Goal: Information Seeking & Learning: Learn about a topic

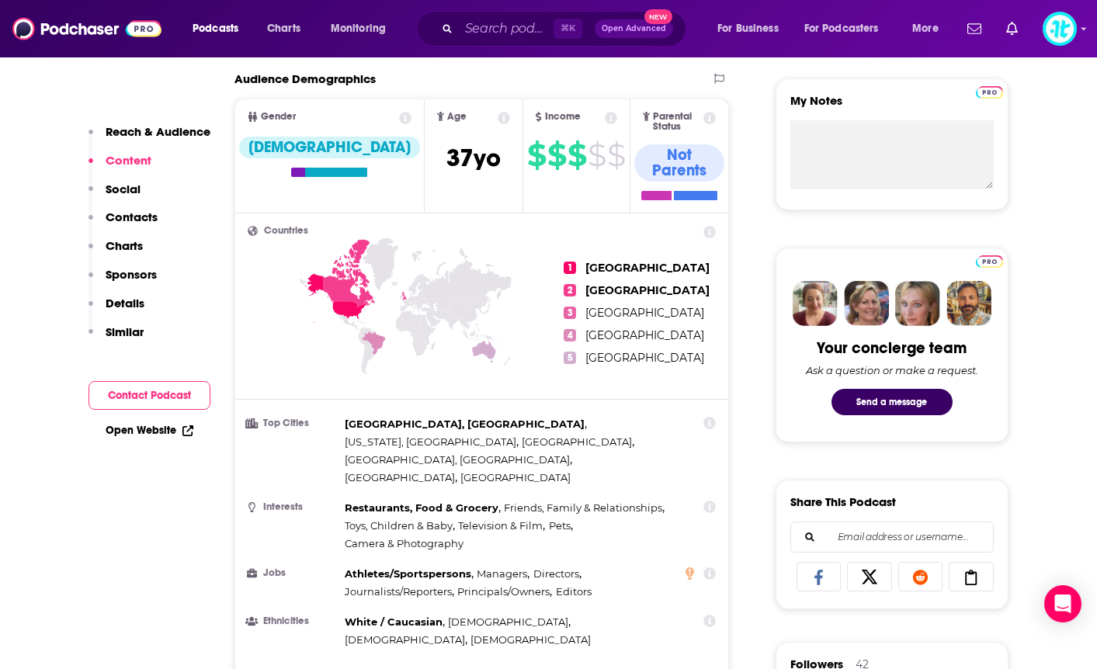
scroll to position [554, 0]
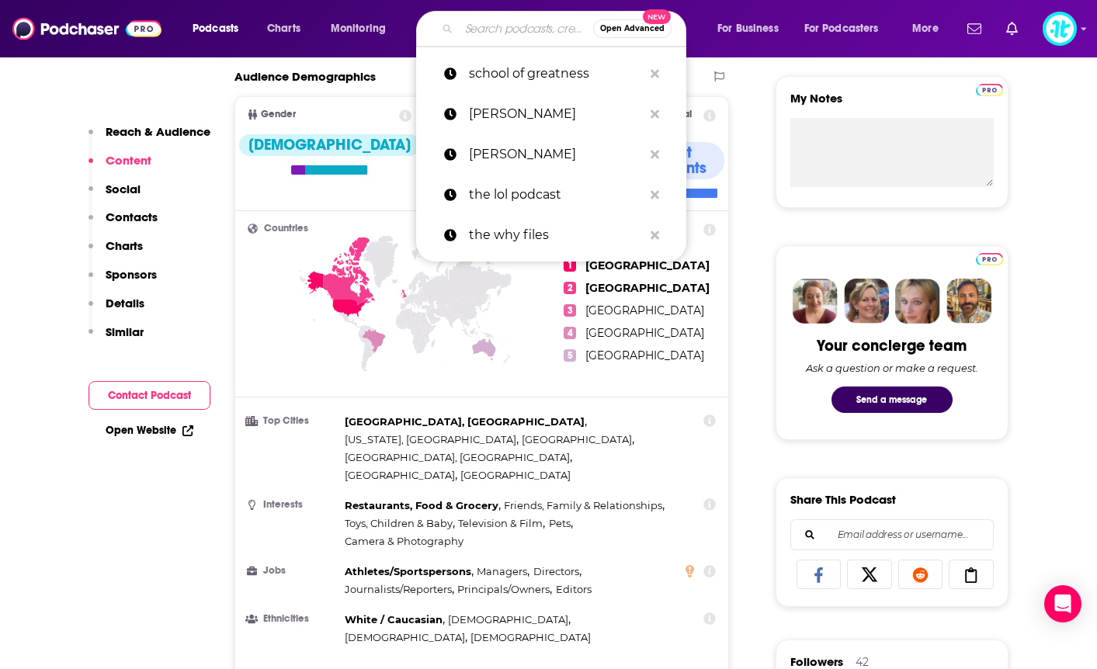
click at [487, 24] on input "Search podcasts, credits, & more..." at bounding box center [526, 28] width 134 height 25
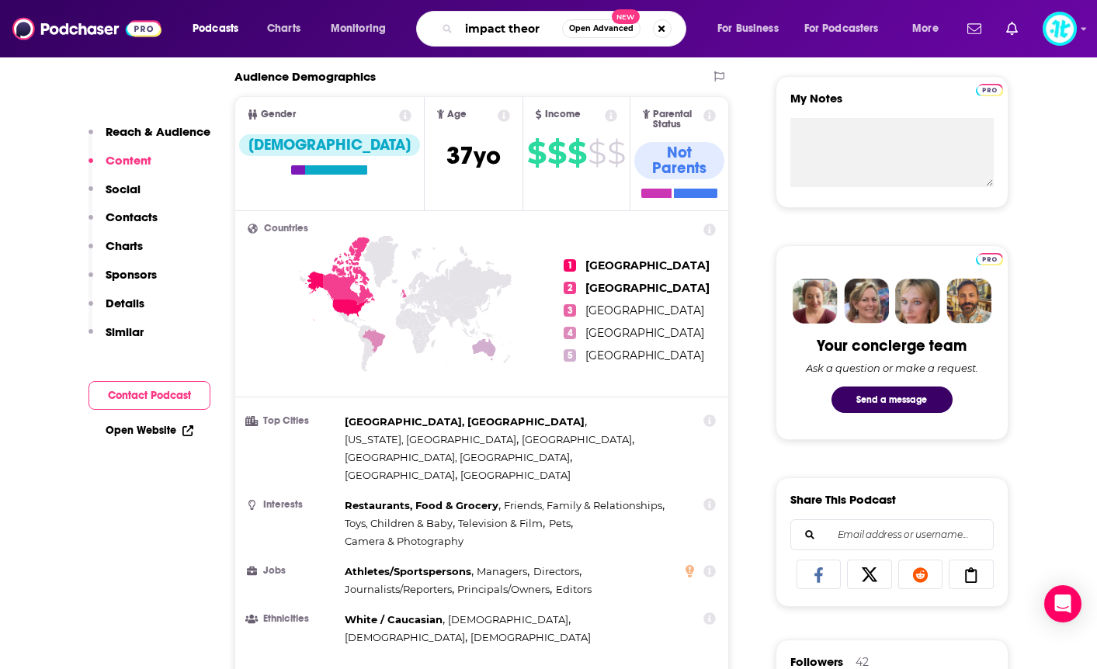
type input "impact theory"
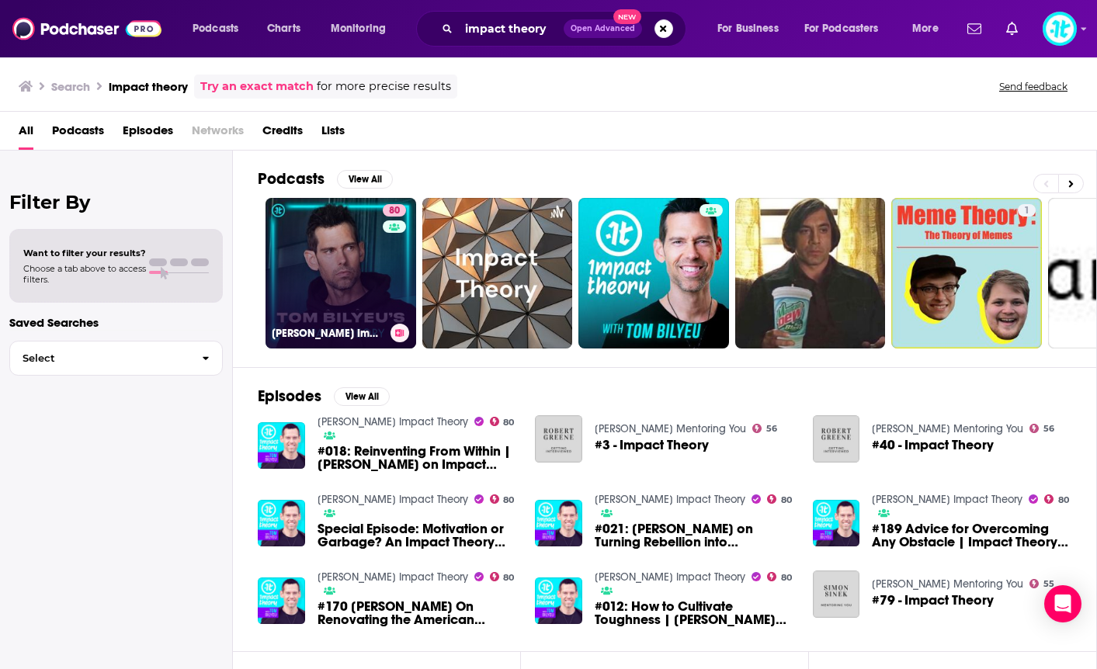
click at [367, 272] on link "80 [PERSON_NAME] Impact Theory" at bounding box center [341, 273] width 151 height 151
